Goal: Task Accomplishment & Management: Manage account settings

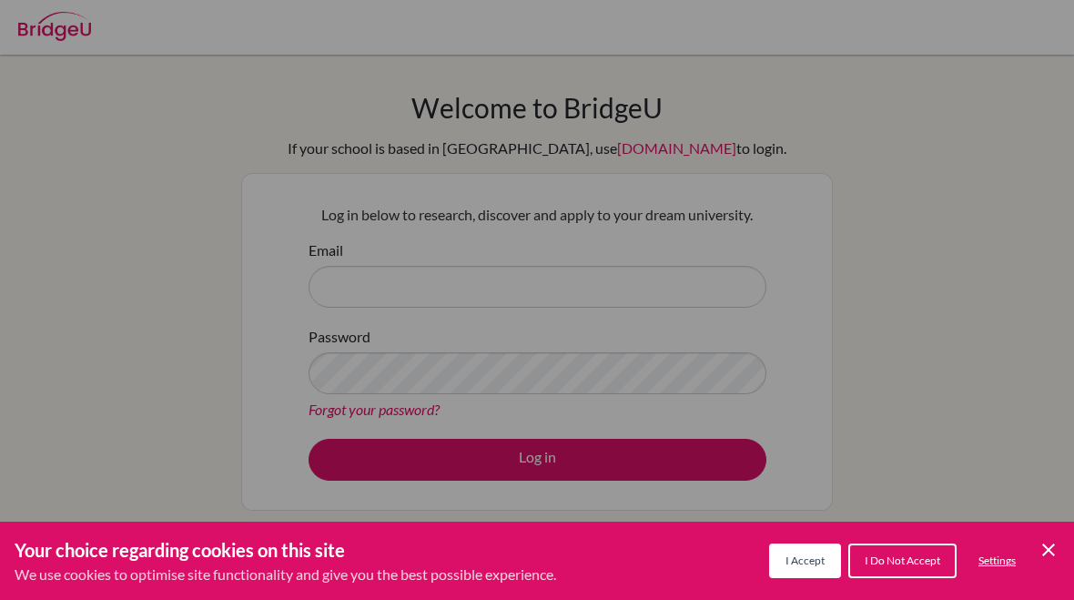
click at [159, 160] on div "Cookie Preferences" at bounding box center [537, 300] width 1074 height 600
click at [1045, 543] on icon "Cookie Control Close Icon" at bounding box center [1048, 550] width 22 height 22
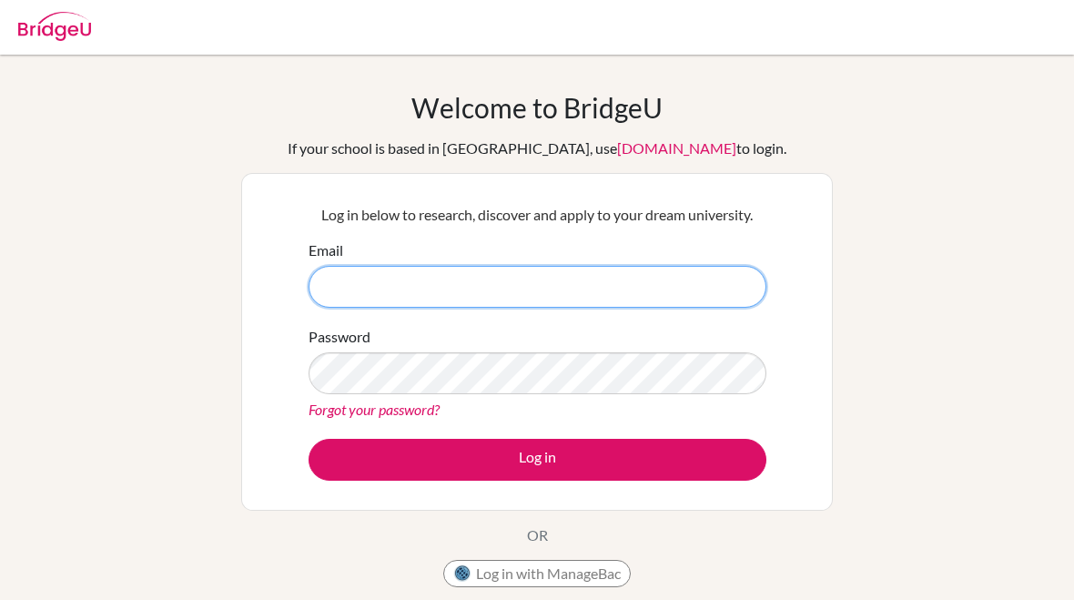
click at [642, 301] on input "Email" at bounding box center [537, 287] width 458 height 42
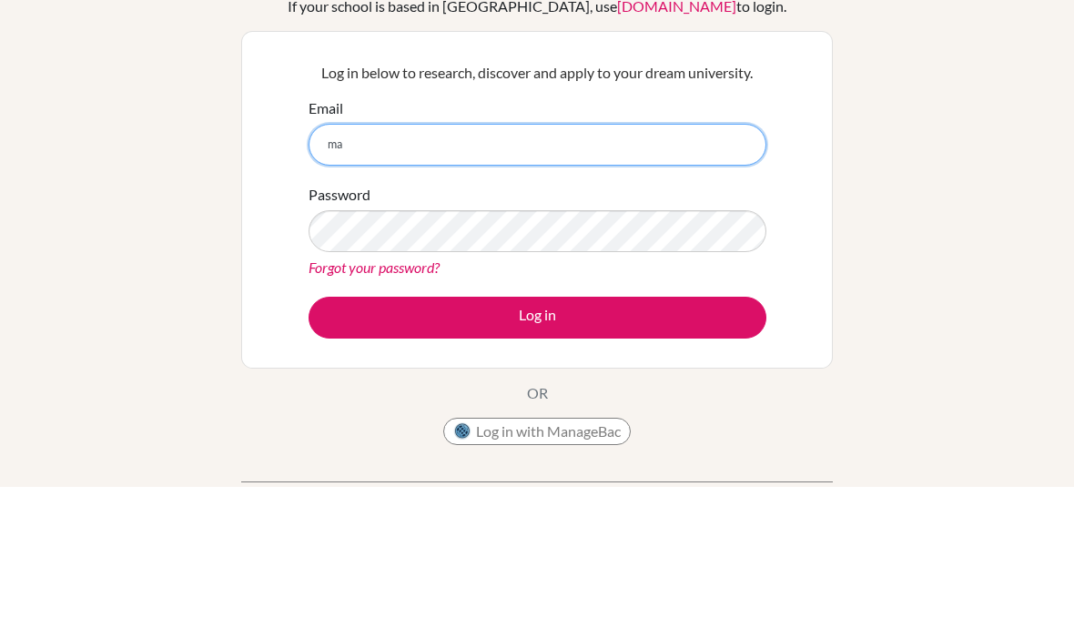
type input "m"
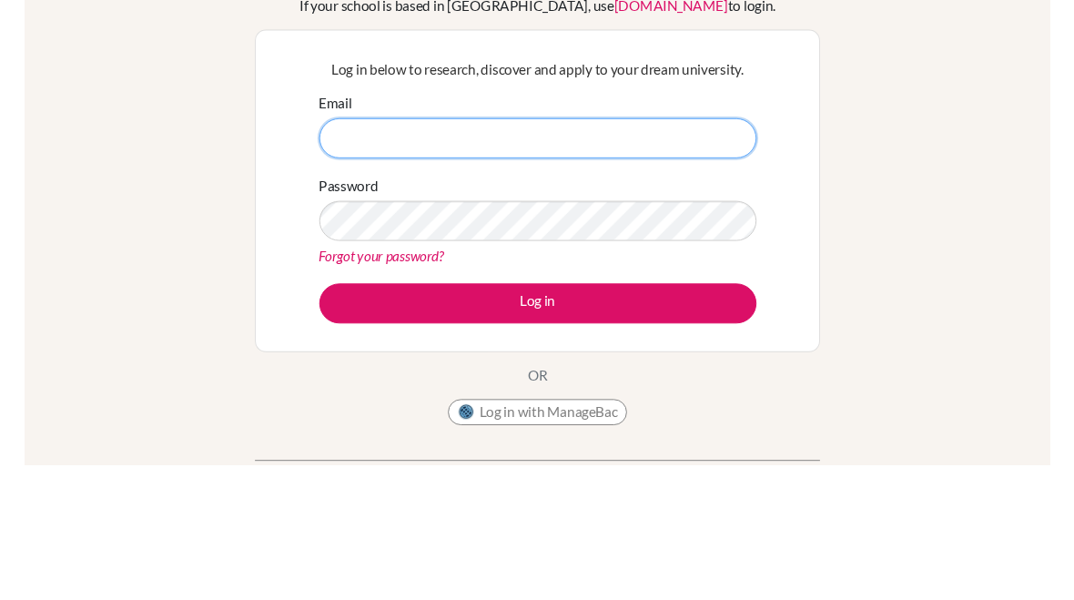
scroll to position [142, 0]
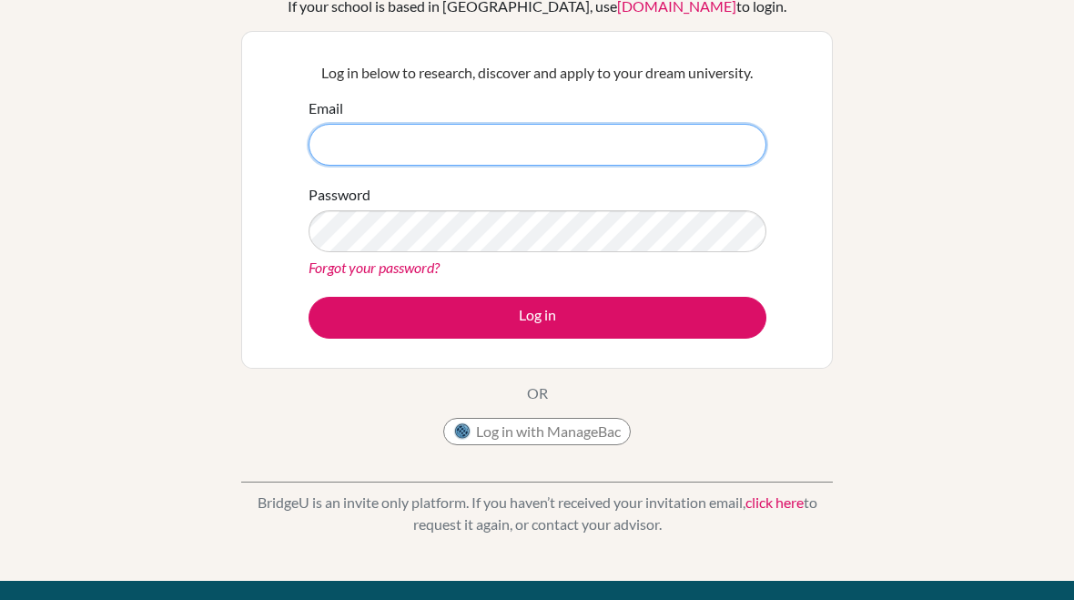
type input "[EMAIL_ADDRESS][DOMAIN_NAME]"
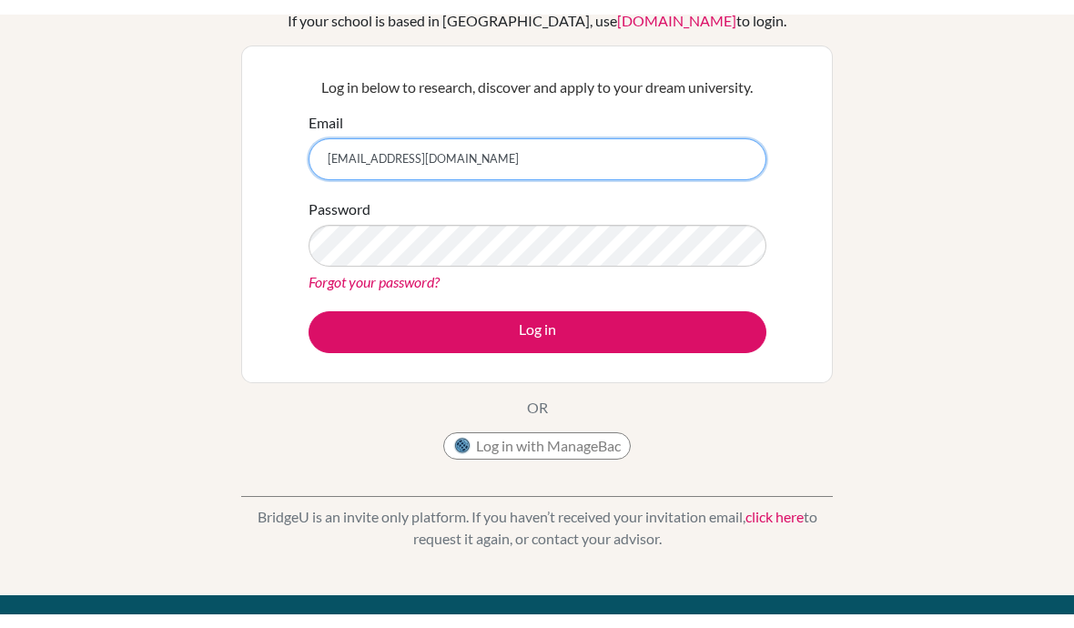
scroll to position [141, 0]
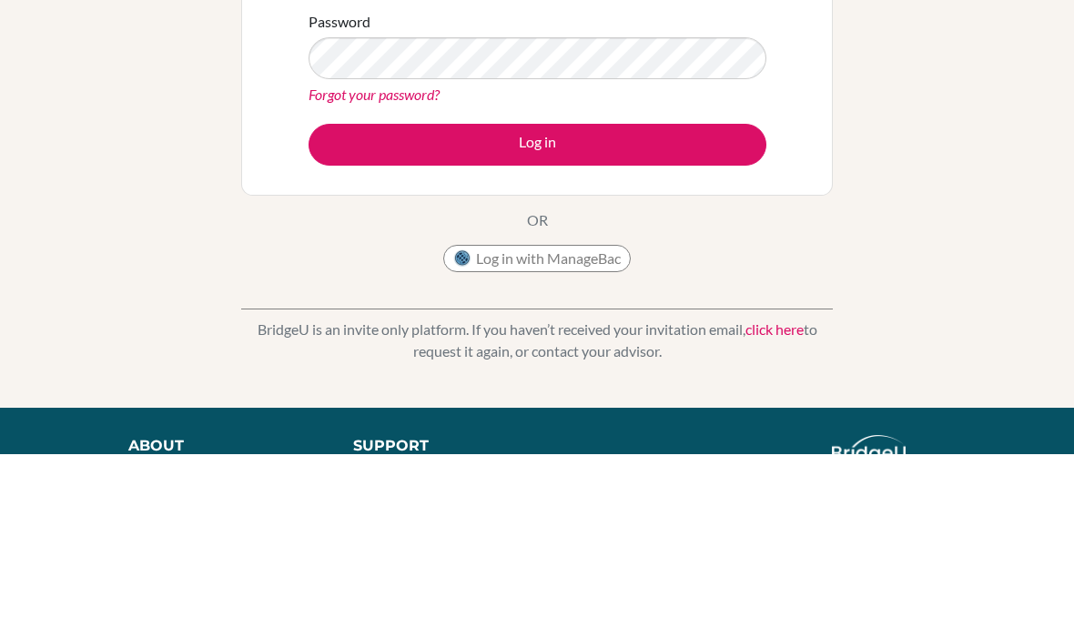
click at [729, 298] on button "Log in" at bounding box center [537, 319] width 458 height 42
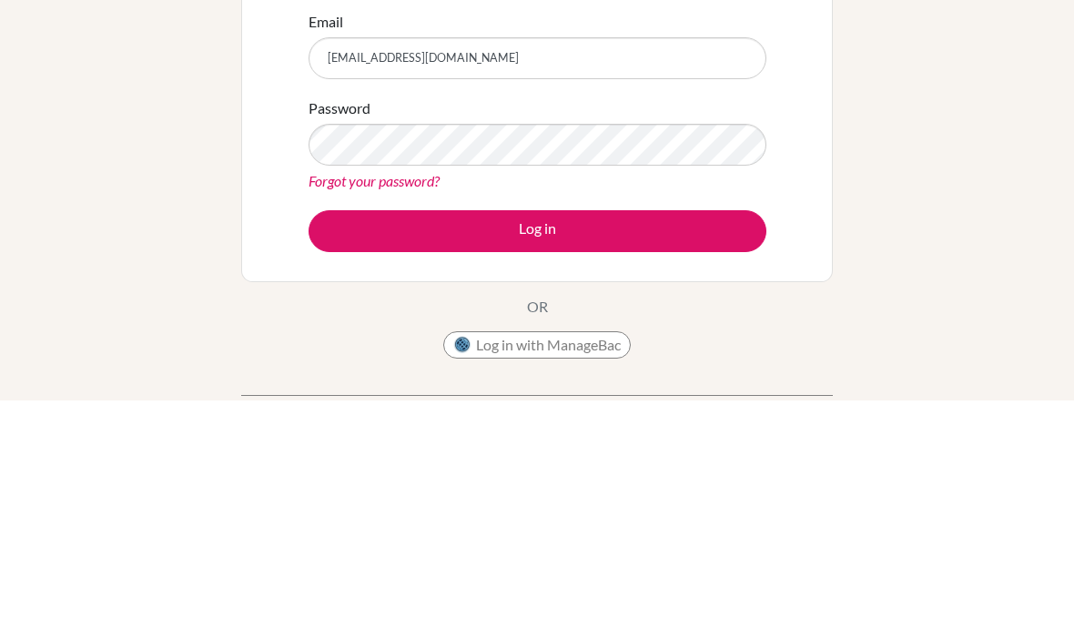
click at [661, 439] on button "Log in" at bounding box center [537, 460] width 458 height 42
